Goal: Check status: Check status

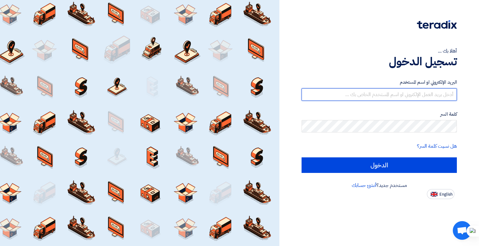
type input "[EMAIL_ADDRESS][DOMAIN_NAME]"
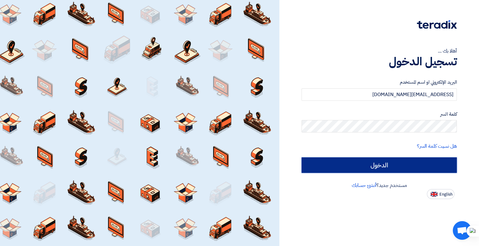
click at [413, 167] on input "الدخول" at bounding box center [378, 166] width 155 height 16
type input "Sign in"
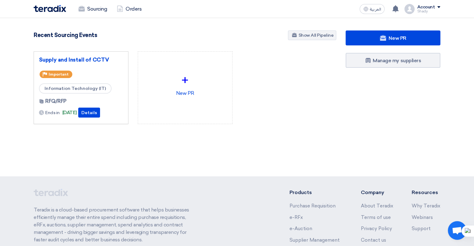
click at [152, 77] on div "+" at bounding box center [185, 80] width 84 height 19
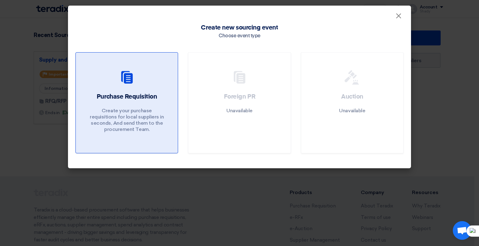
click at [126, 114] on p "Create your purchase requisitions for local suppliers in seconds, And send them…" at bounding box center [126, 120] width 75 height 25
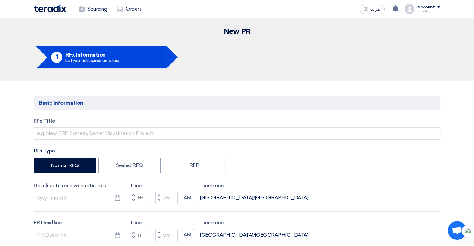
click at [52, 8] on img at bounding box center [50, 8] width 32 height 7
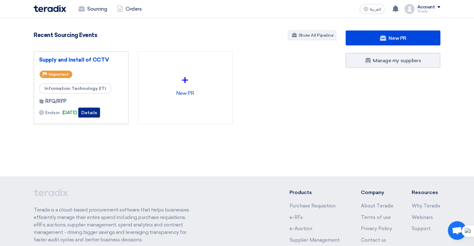
click at [100, 113] on button "Details" at bounding box center [89, 113] width 22 height 10
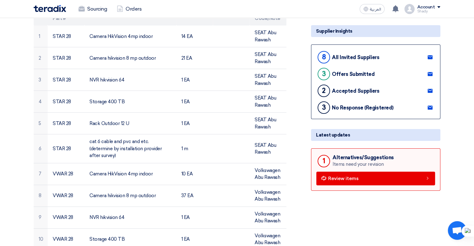
scroll to position [106, 0]
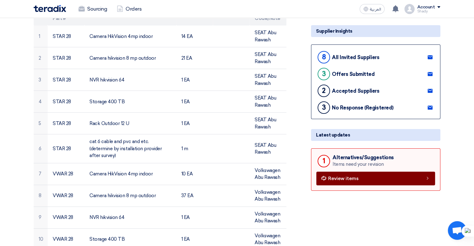
click at [350, 181] on span "Review items" at bounding box center [343, 179] width 31 height 5
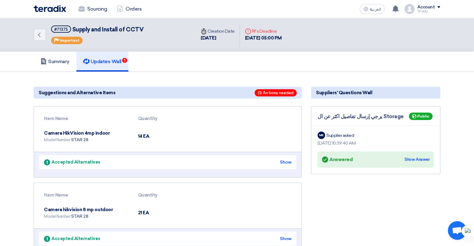
click at [282, 159] on div "Show" at bounding box center [286, 162] width 12 height 7
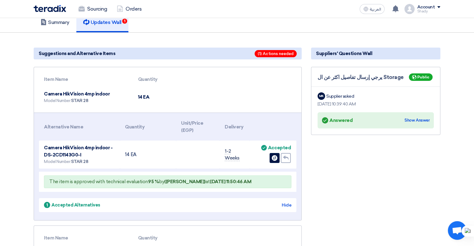
scroll to position [40, 0]
click at [77, 100] on span "STAR 28" at bounding box center [79, 100] width 17 height 5
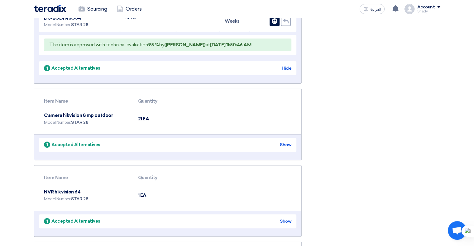
scroll to position [176, 0]
click at [283, 143] on div "Show" at bounding box center [286, 145] width 12 height 7
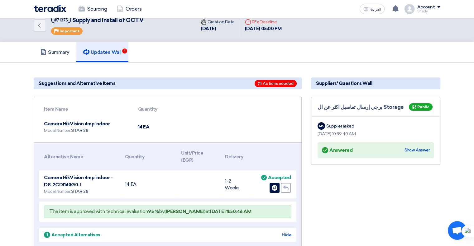
scroll to position [0, 0]
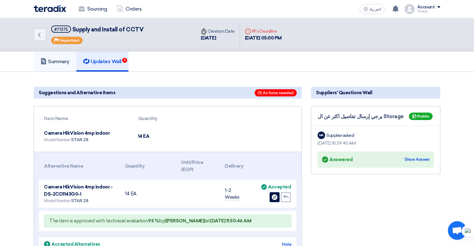
click at [58, 54] on link "Summary" at bounding box center [55, 62] width 43 height 20
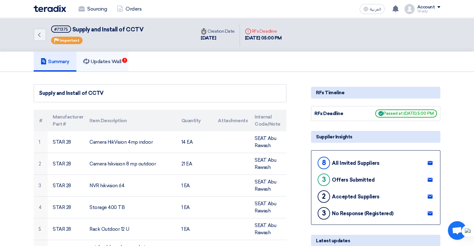
click at [121, 65] on link "Updates Wall 1" at bounding box center [102, 62] width 52 height 20
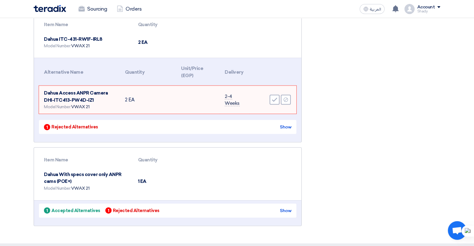
scroll to position [1362, 0]
